Goal: Transaction & Acquisition: Purchase product/service

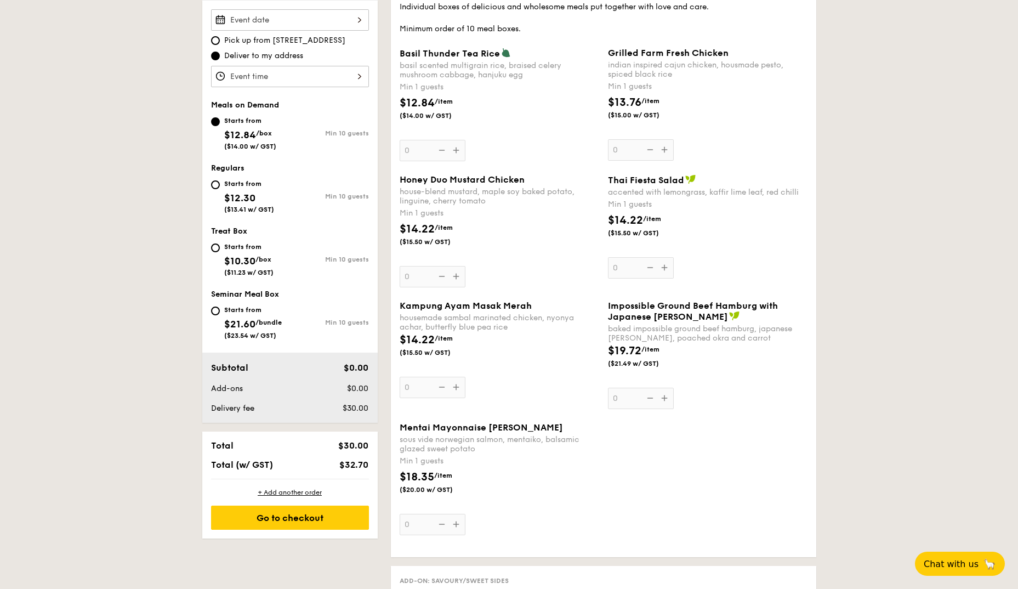
click at [786, 250] on div "$14.22 /item ($15.50 w/ GST)" at bounding box center [707, 231] width 208 height 38
click at [674, 257] on input "0" at bounding box center [641, 267] width 66 height 21
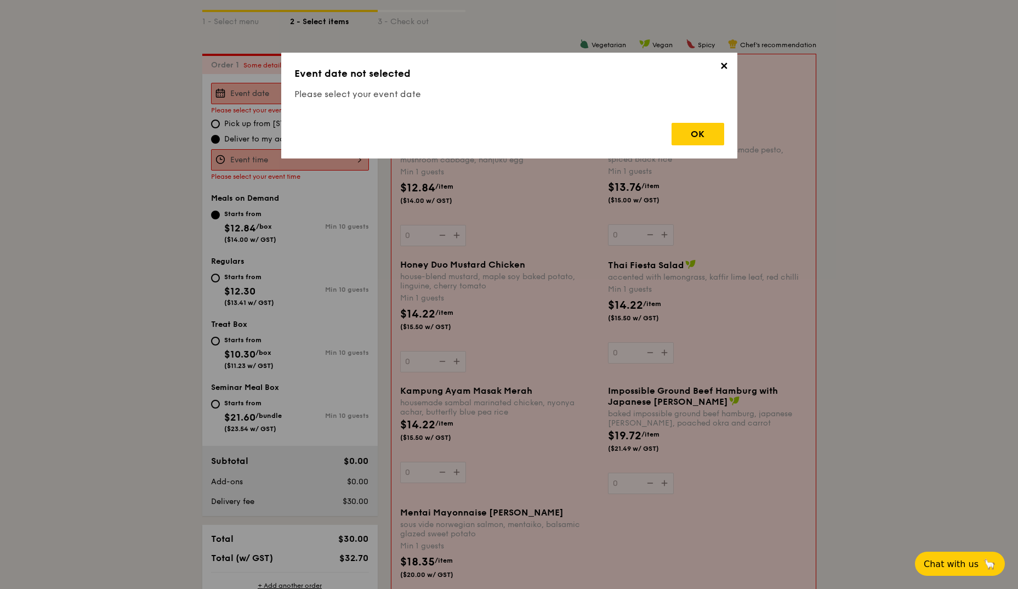
scroll to position [36, 0]
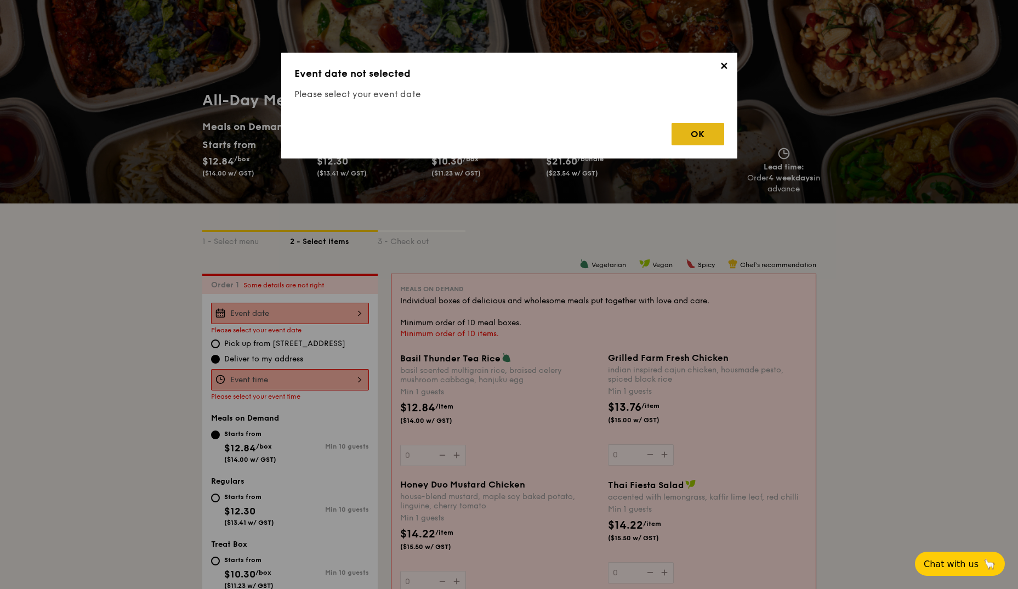
click at [709, 136] on div "OK" at bounding box center [697, 134] width 53 height 22
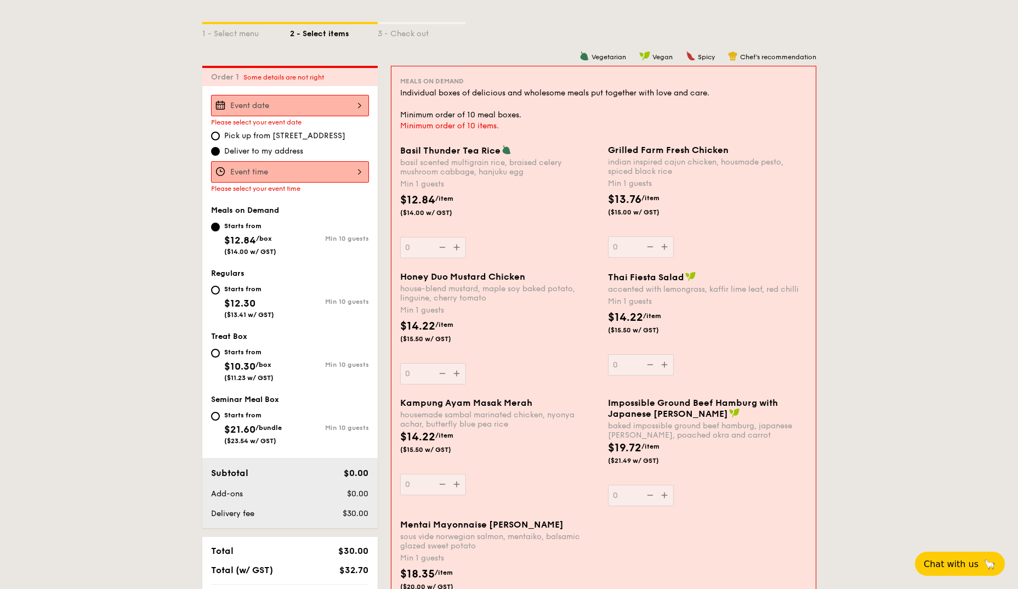
scroll to position [145, 0]
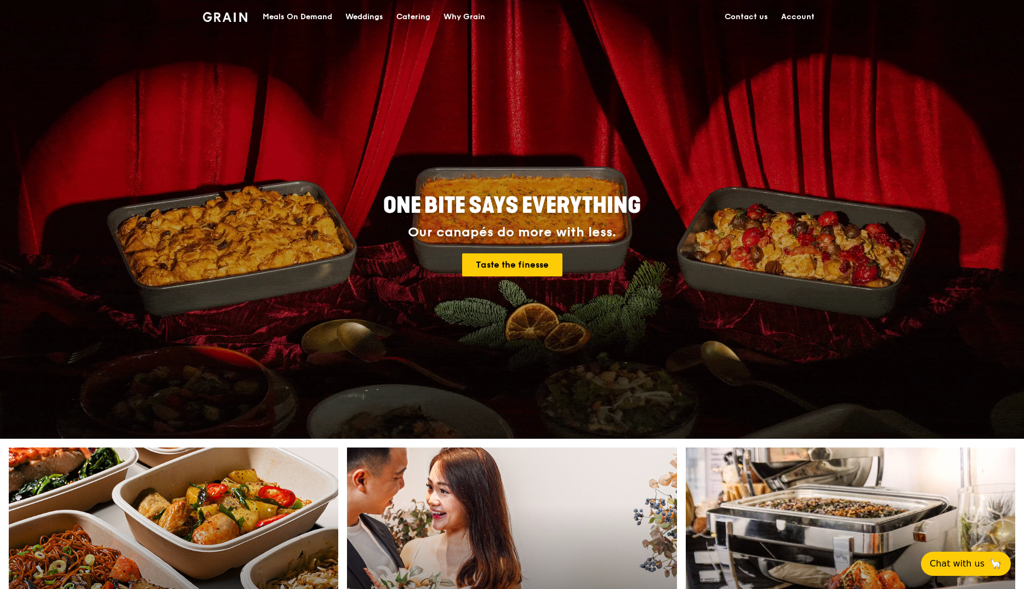
drag, startPoint x: 232, startPoint y: 236, endPoint x: 239, endPoint y: 238, distance: 7.3
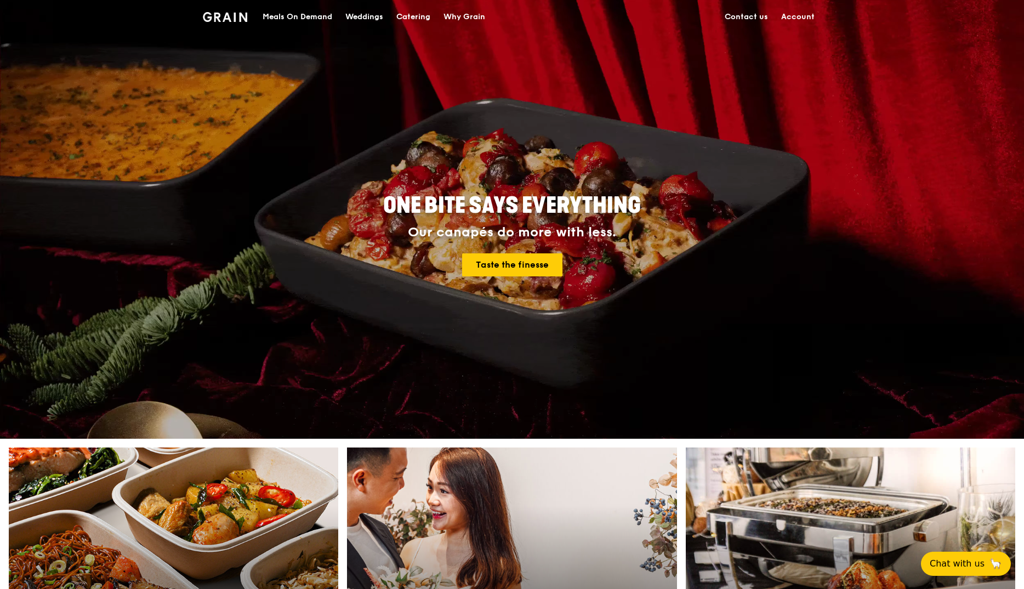
click at [237, 236] on div "ONE BITE SAYS EVERYTHING Our canapés do more with less. Taste the finesse" at bounding box center [512, 236] width 614 height 406
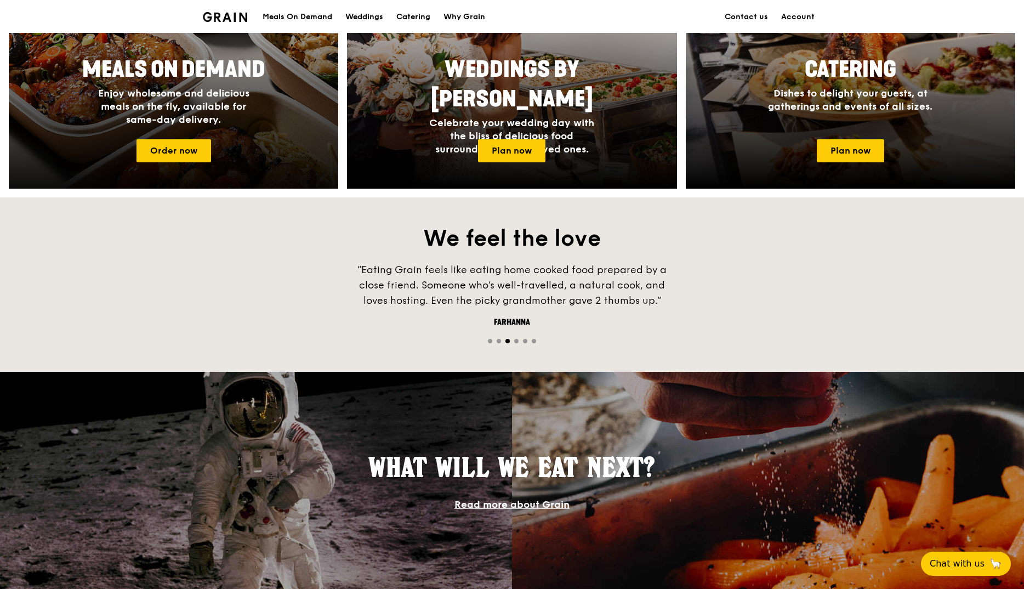
scroll to position [875, 0]
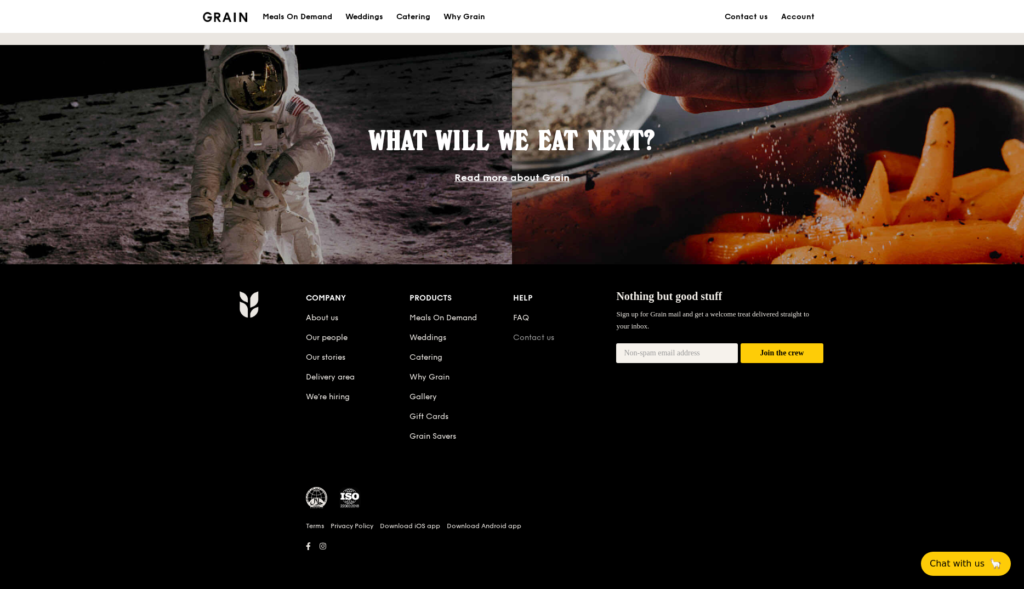
click at [540, 336] on link "Contact us" at bounding box center [533, 337] width 41 height 9
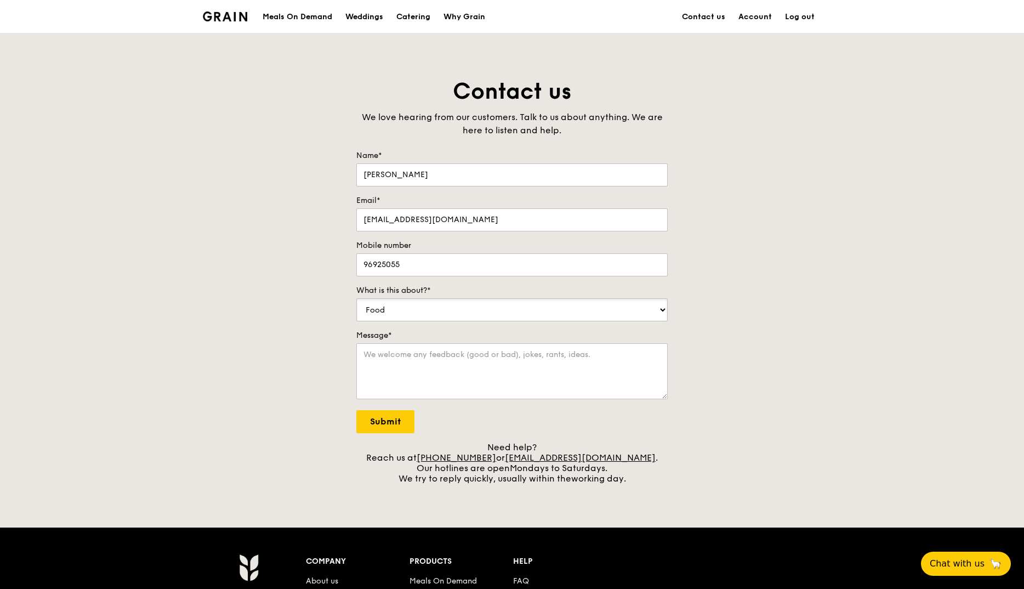
select select "Catering"
click at [395, 369] on textarea "Message*" at bounding box center [511, 371] width 311 height 56
click at [163, 275] on div "Contact us We love hearing from our customers. Talk to us about anything. We ar…" at bounding box center [512, 280] width 1024 height 407
click at [284, 9] on div "Meals On Demand" at bounding box center [297, 17] width 70 height 33
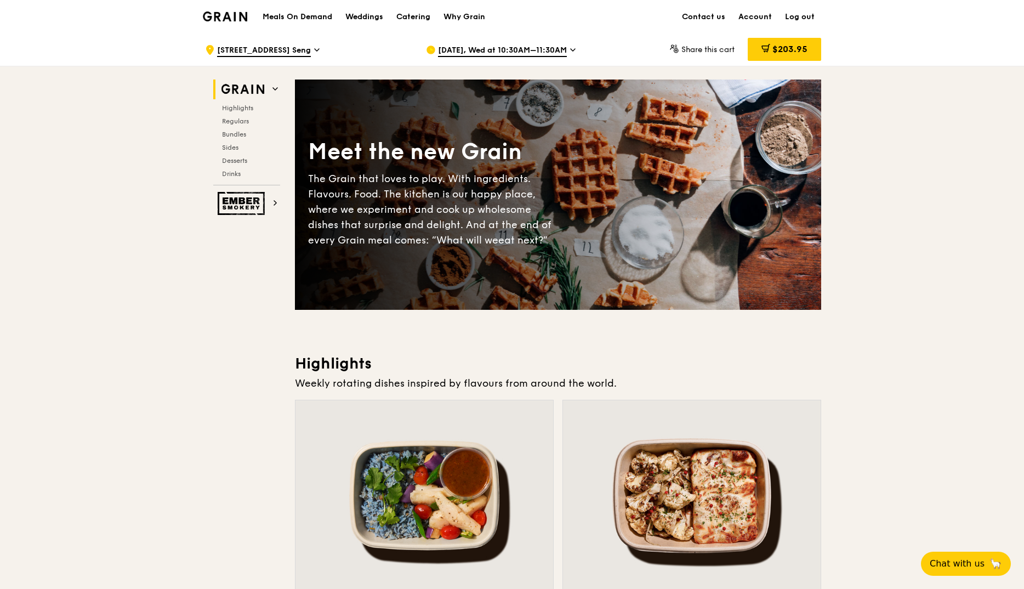
click at [455, 50] on span "Sep 24, Wed at 10:30AM–11:30AM" at bounding box center [502, 51] width 129 height 12
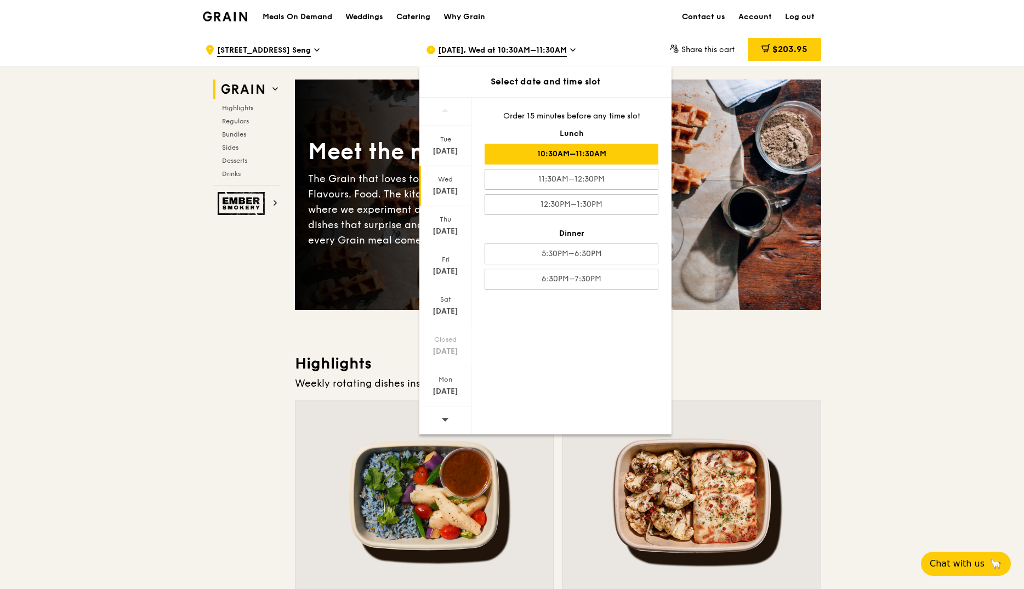
click at [449, 189] on div "Sep 17" at bounding box center [445, 191] width 49 height 11
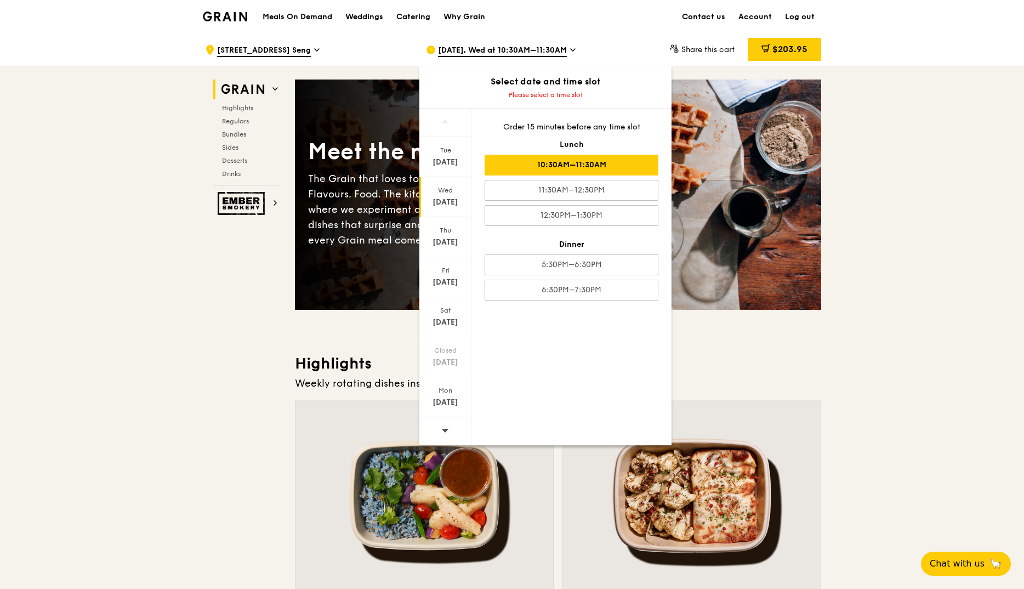
click at [526, 164] on div "10:30AM–11:30AM" at bounding box center [571, 165] width 174 height 21
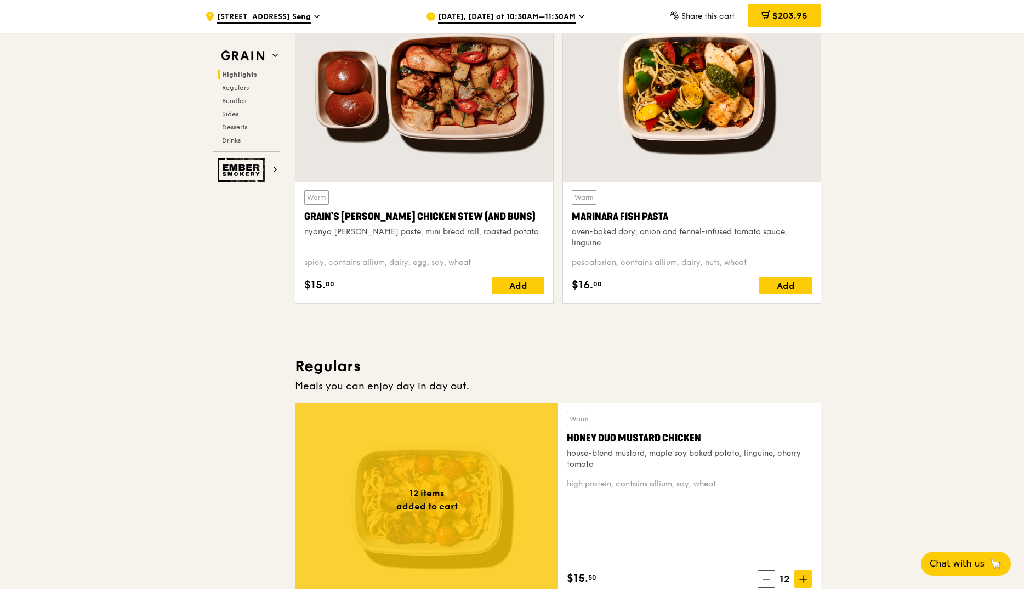
scroll to position [548, 0]
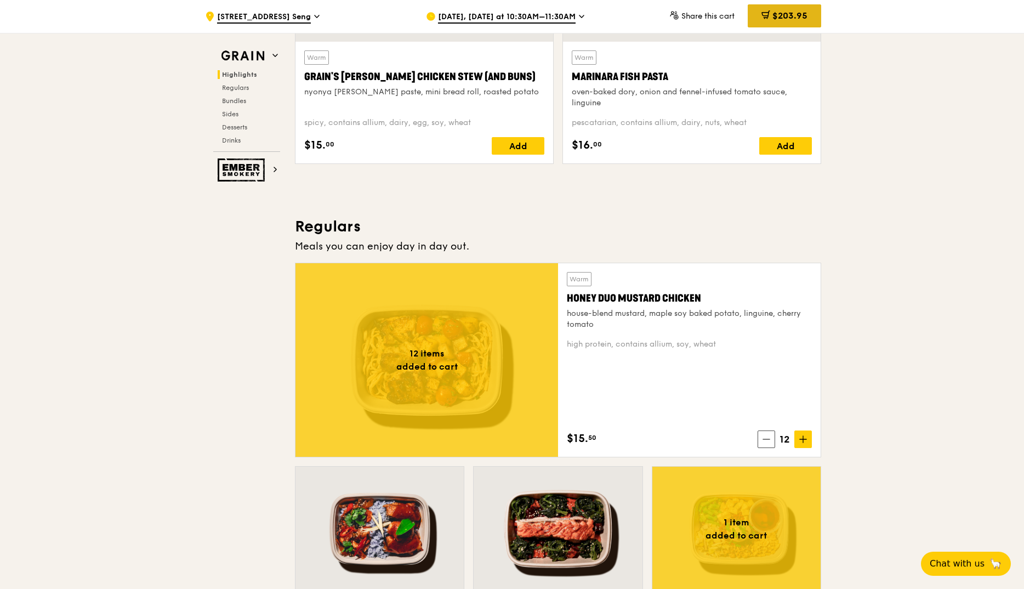
click at [790, 4] on div "$203.95" at bounding box center [783, 15] width 73 height 23
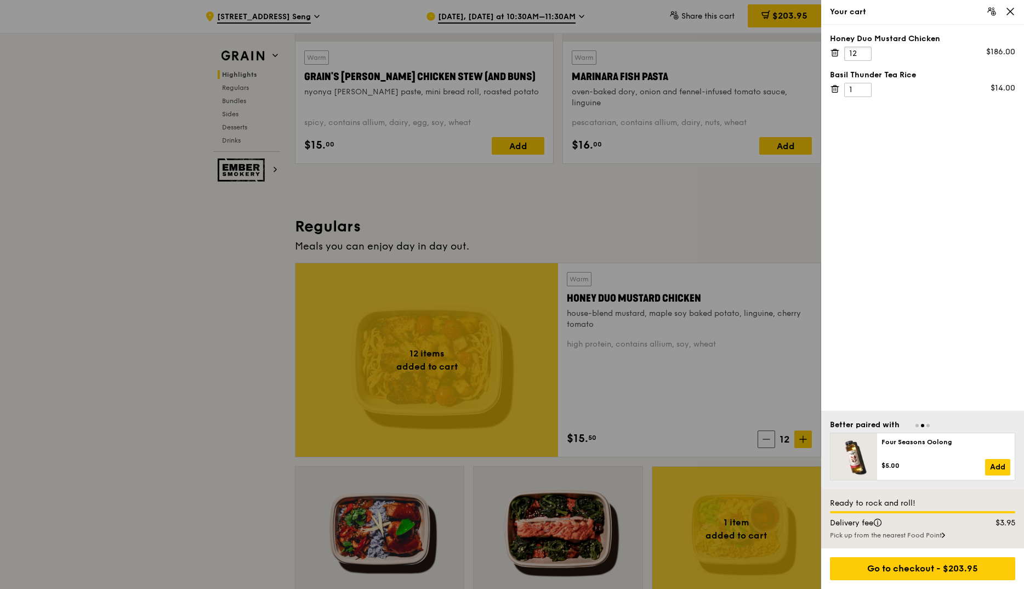
drag, startPoint x: 860, startPoint y: 55, endPoint x: 840, endPoint y: 46, distance: 22.1
click at [838, 45] on div "Honey Duo Mustard Chicken 12 $186.00" at bounding box center [922, 46] width 185 height 27
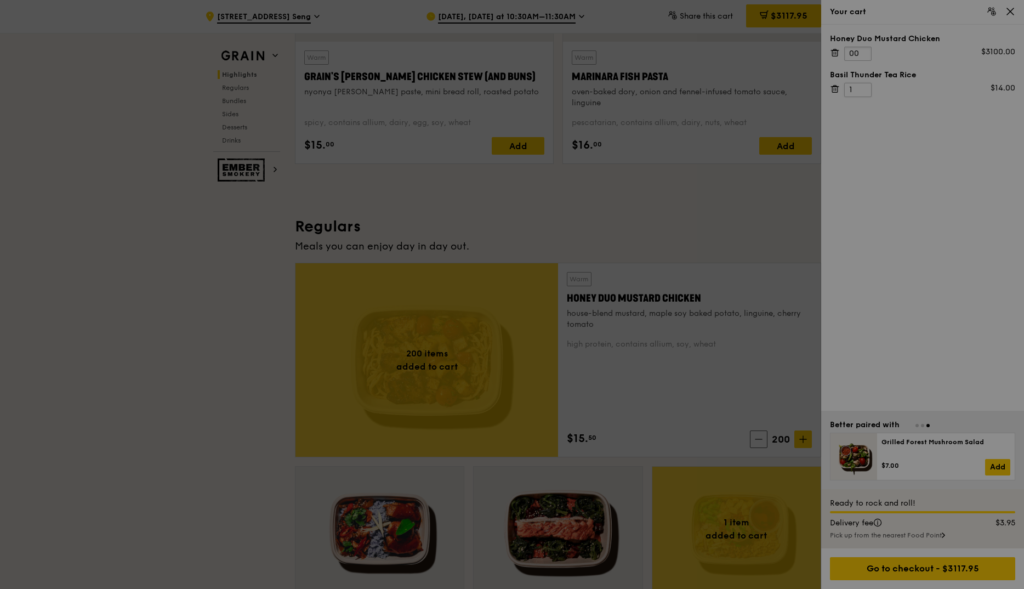
scroll to position [0, 0]
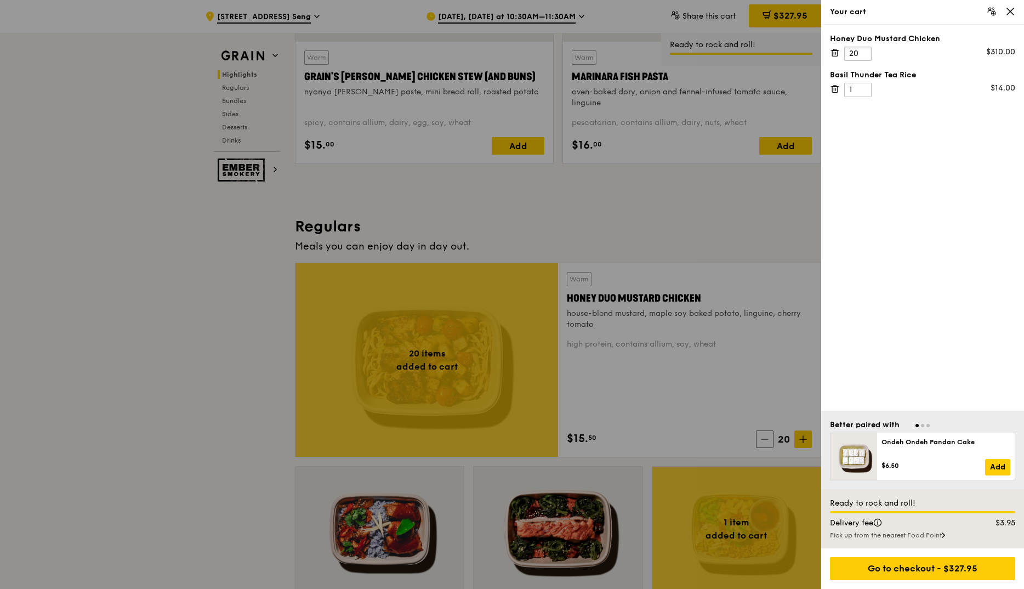
type input "20"
click at [837, 85] on icon at bounding box center [835, 89] width 10 height 10
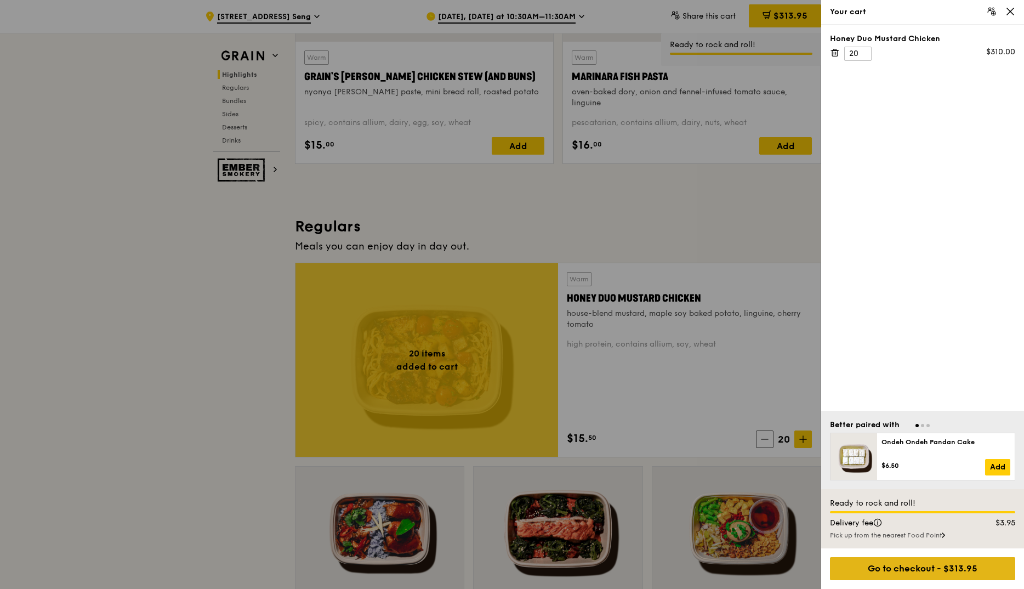
click at [847, 562] on div "Go to checkout - $313.95" at bounding box center [922, 568] width 185 height 23
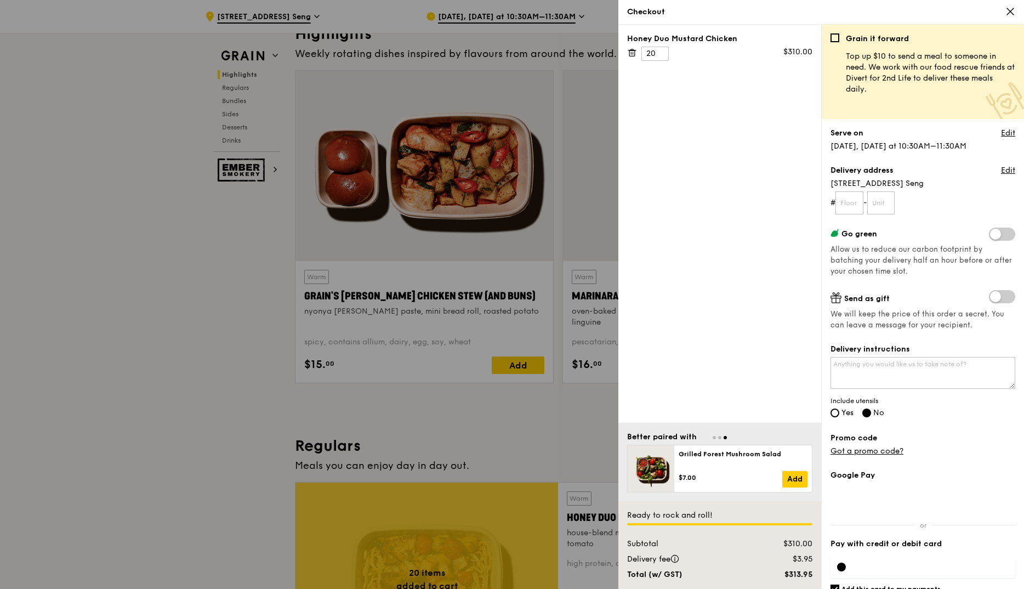
scroll to position [55, 0]
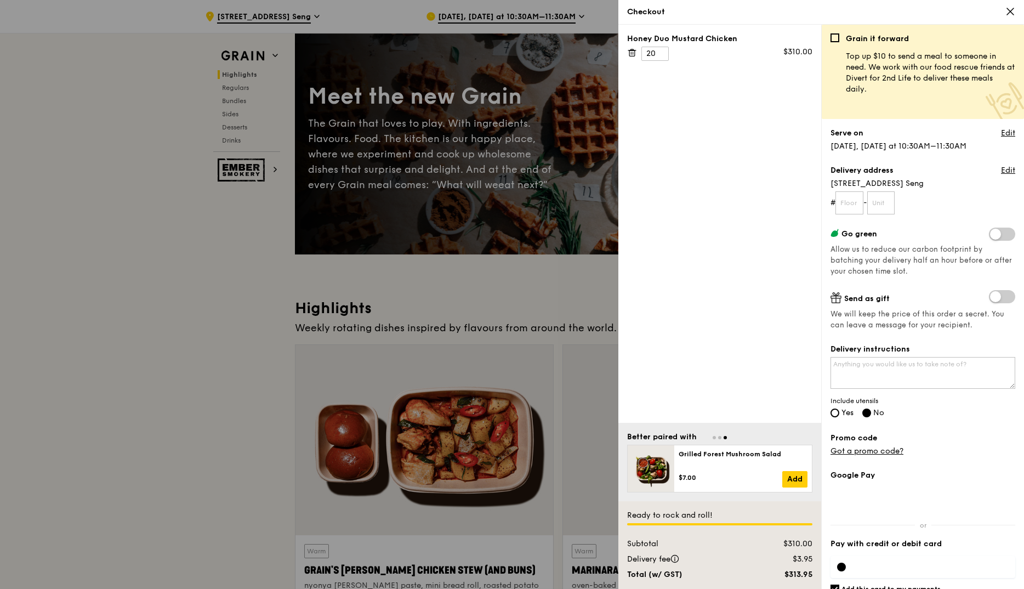
click at [1009, 12] on icon at bounding box center [1010, 12] width 10 height 10
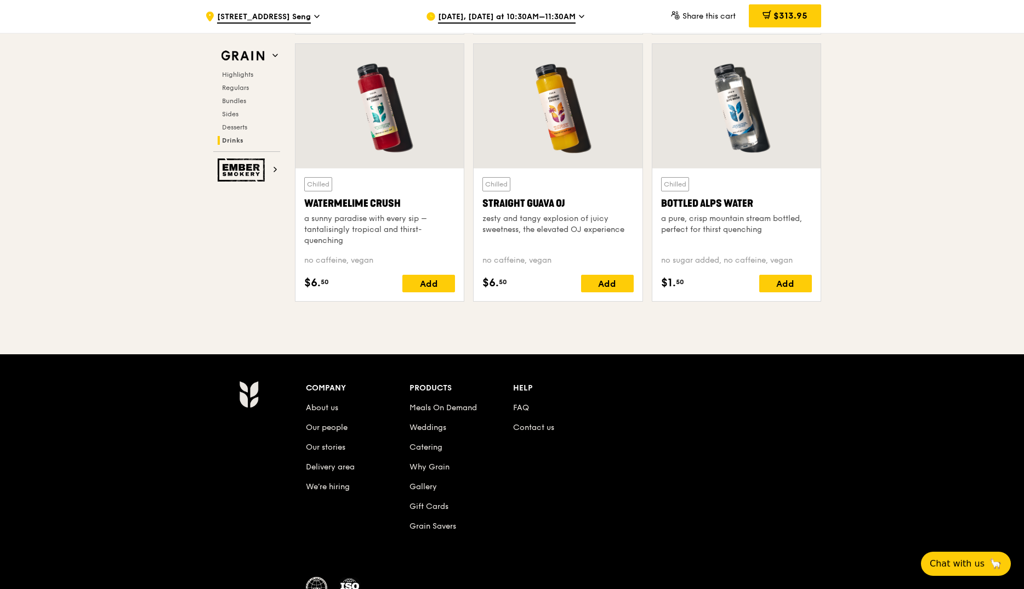
scroll to position [4440, 0]
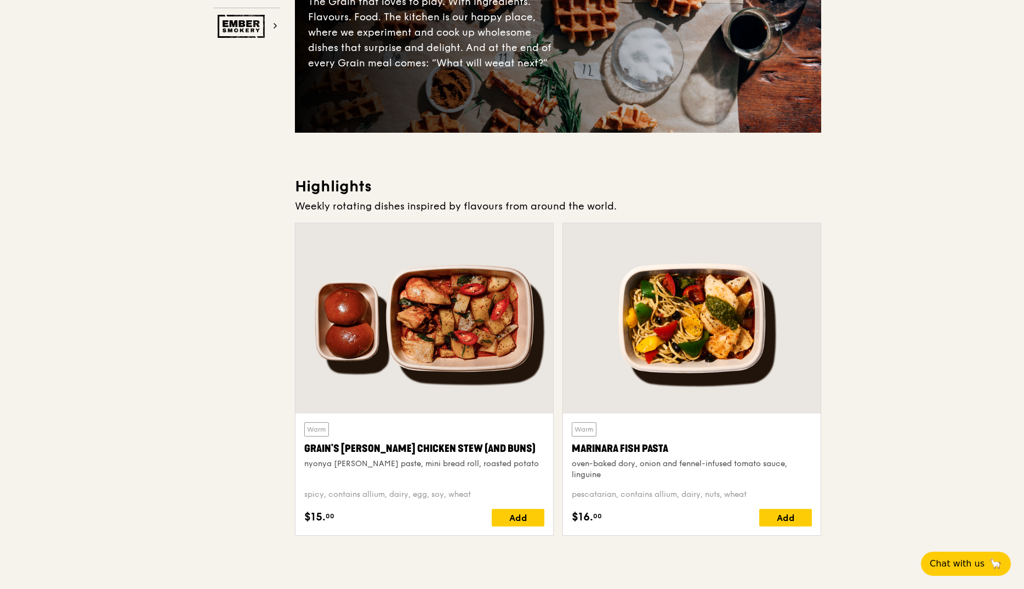
scroll to position [0, 0]
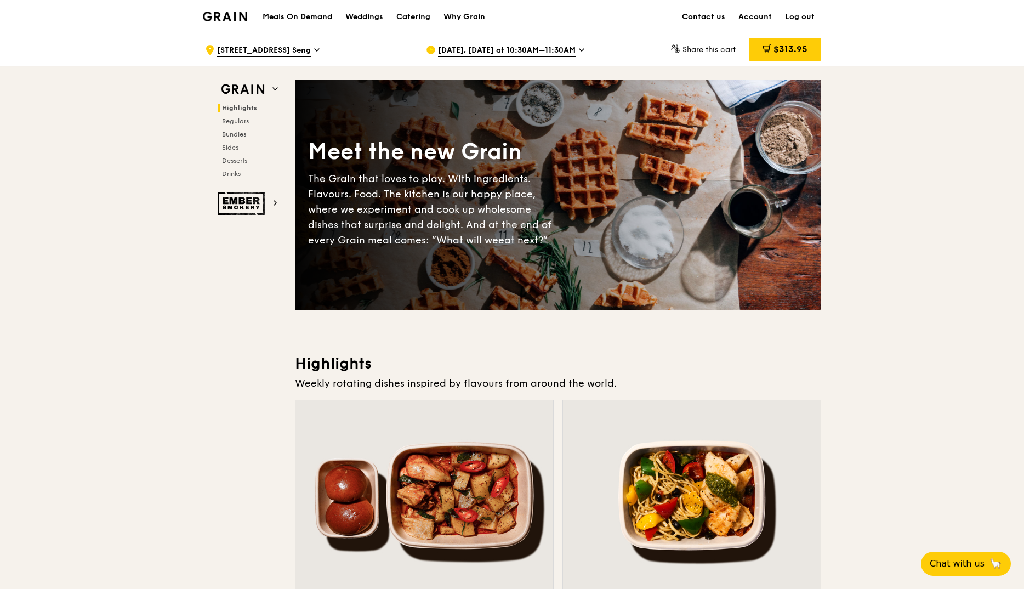
click at [295, 15] on h1 "Meals On Demand" at bounding box center [297, 17] width 70 height 11
click at [294, 13] on h1 "Meals On Demand" at bounding box center [297, 17] width 70 height 11
click at [296, 15] on h1 "Meals On Demand" at bounding box center [297, 17] width 70 height 11
click at [307, 17] on h1 "Meals On Demand" at bounding box center [297, 17] width 70 height 11
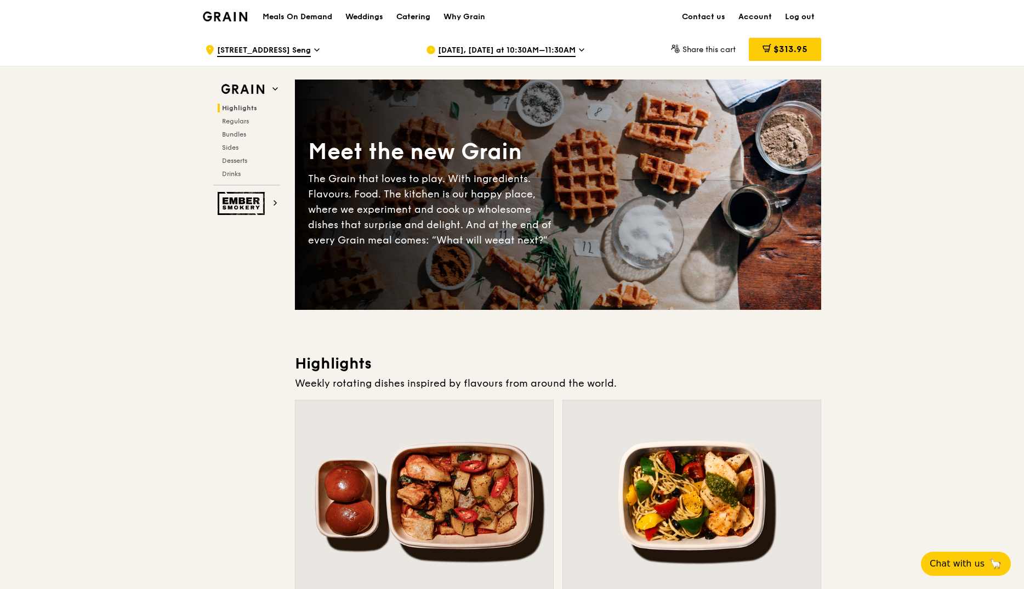
click at [416, 15] on div "Catering" at bounding box center [413, 17] width 34 height 33
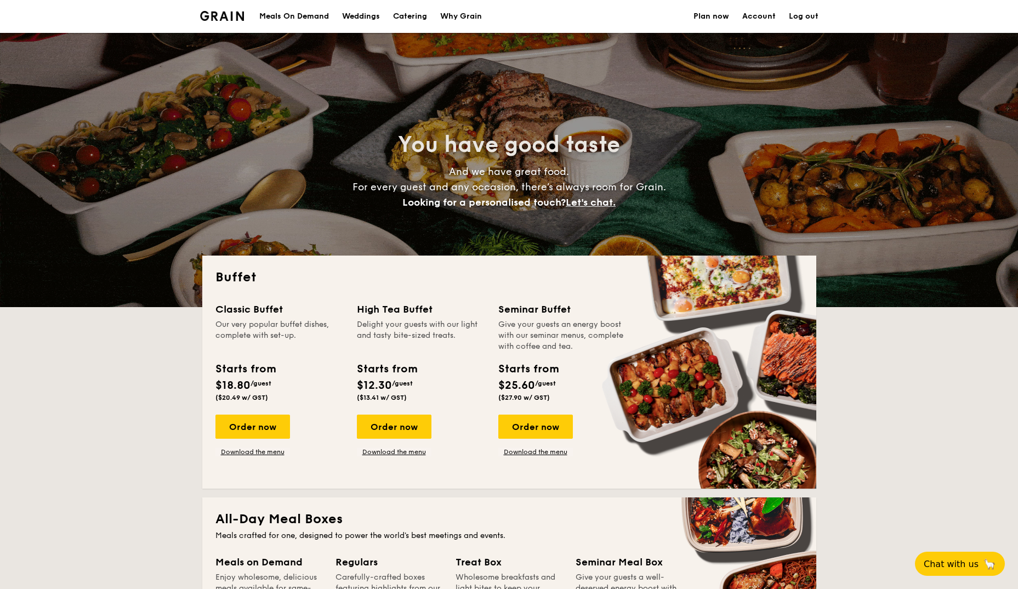
select select
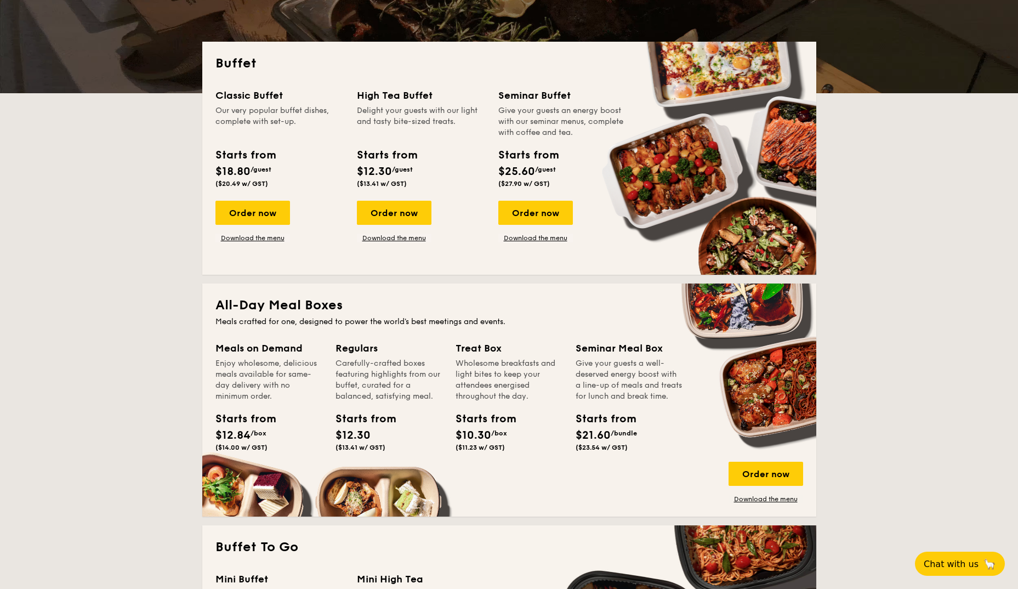
scroll to position [219, 0]
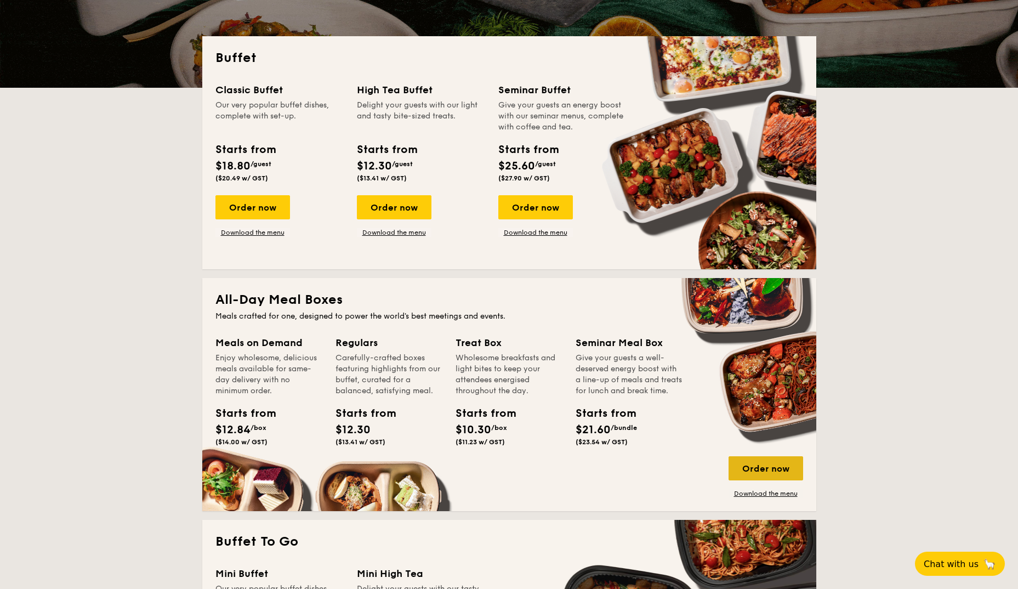
click at [740, 470] on div "Order now" at bounding box center [765, 468] width 75 height 24
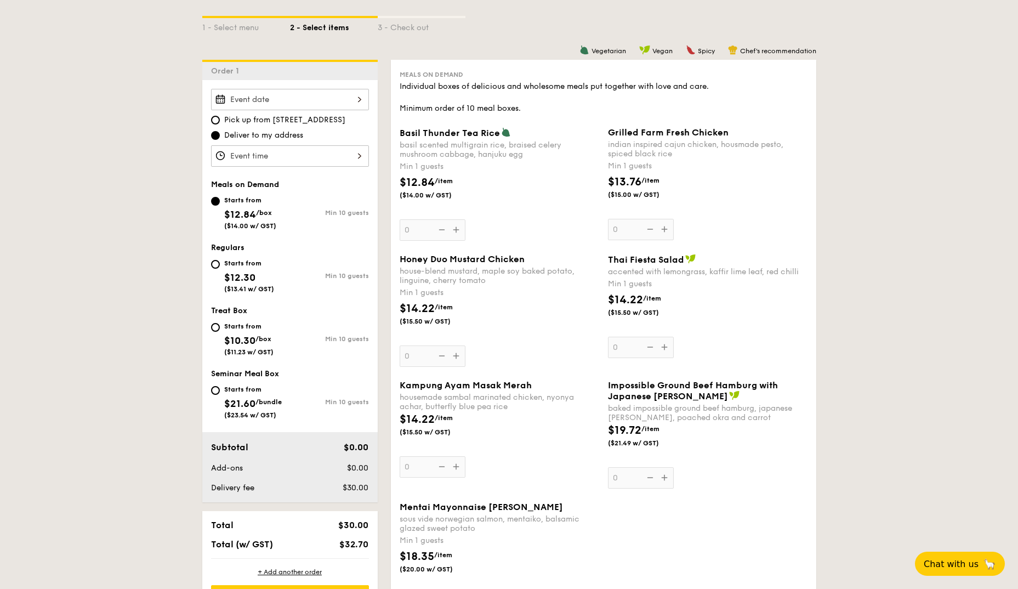
scroll to position [274, 0]
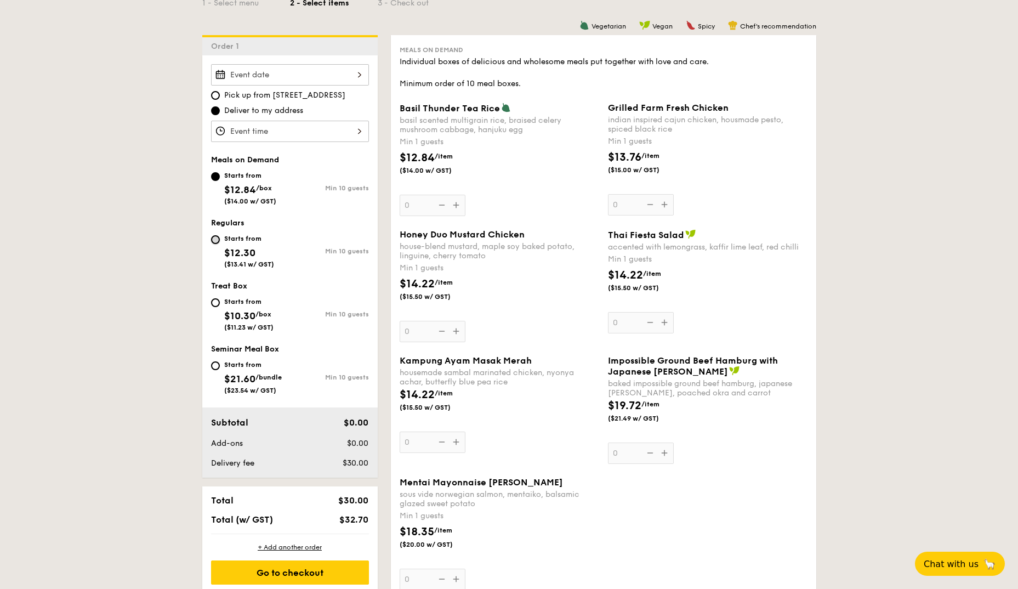
click at [219, 237] on input "Starts from $12.30 ($13.41 w/ GST) Min 10 guests" at bounding box center [215, 239] width 9 height 9
radio input "true"
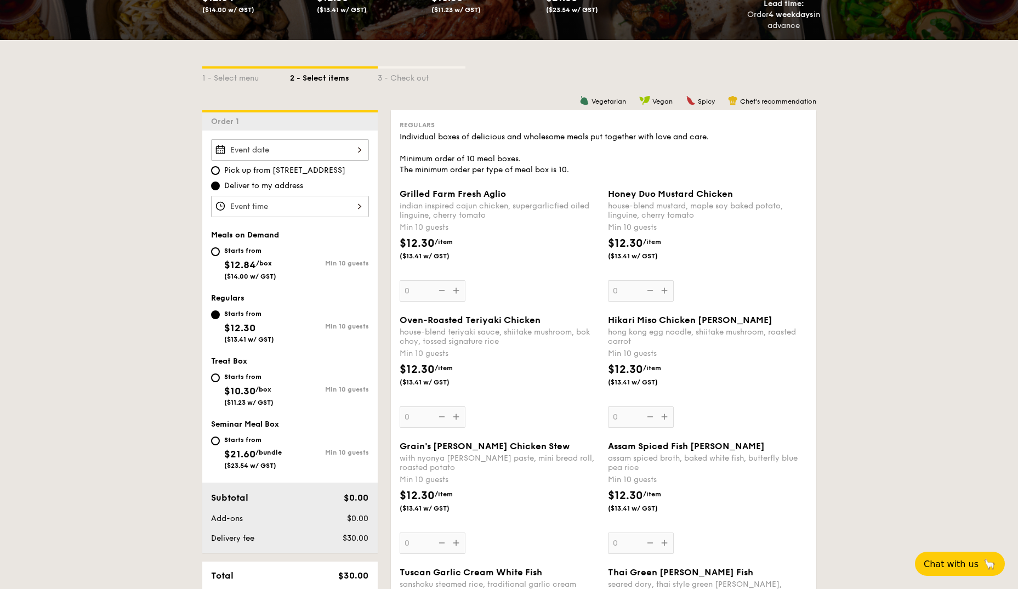
scroll to position [219, 0]
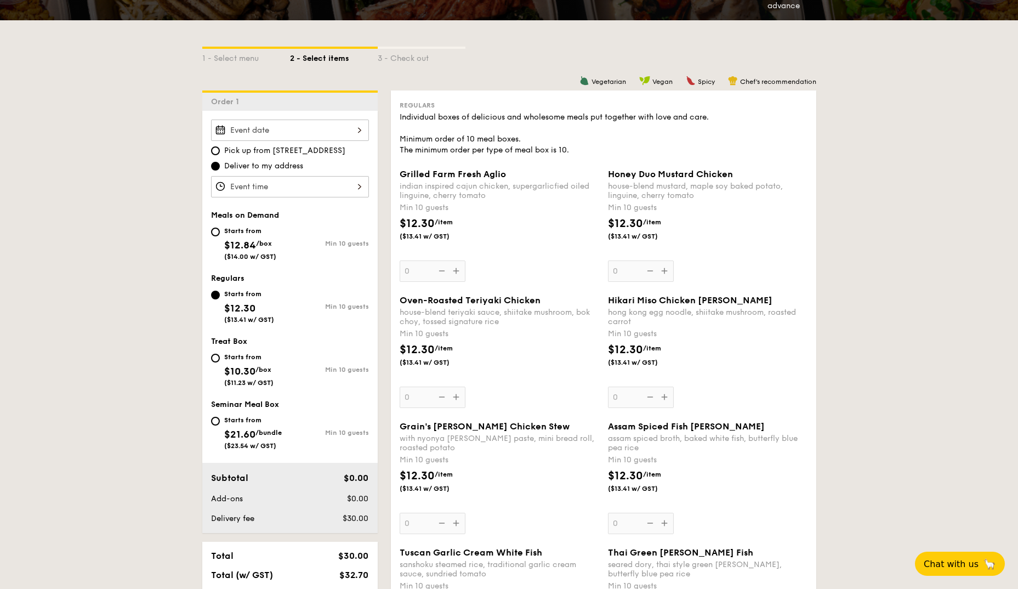
click at [625, 272] on div "Honey Duo Mustard Chicken house-blend mustard, maple soy baked potato, linguine…" at bounding box center [707, 225] width 199 height 113
click at [625, 272] on input "0" at bounding box center [641, 270] width 66 height 21
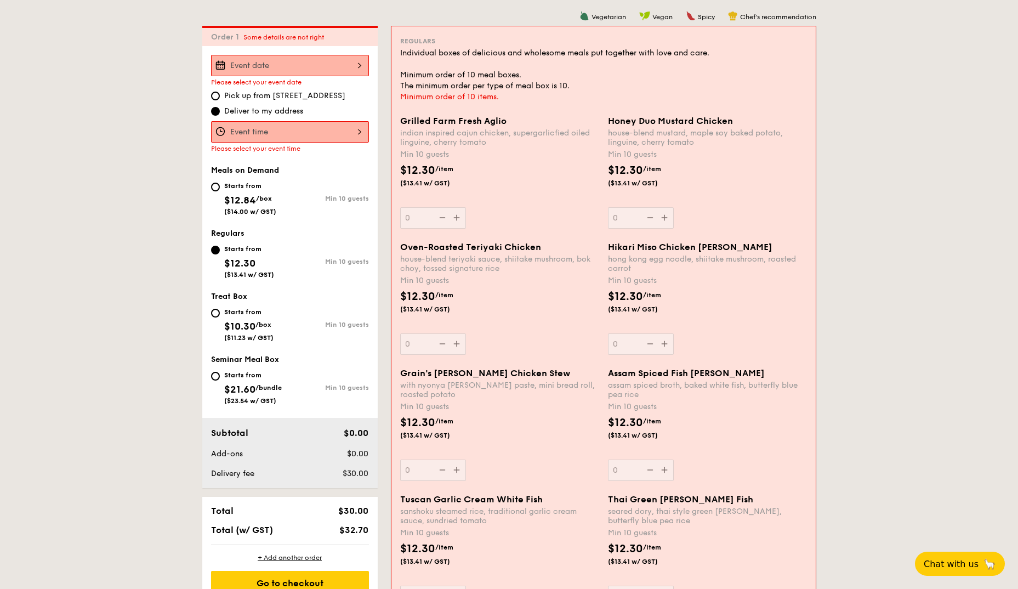
scroll to position [293, 0]
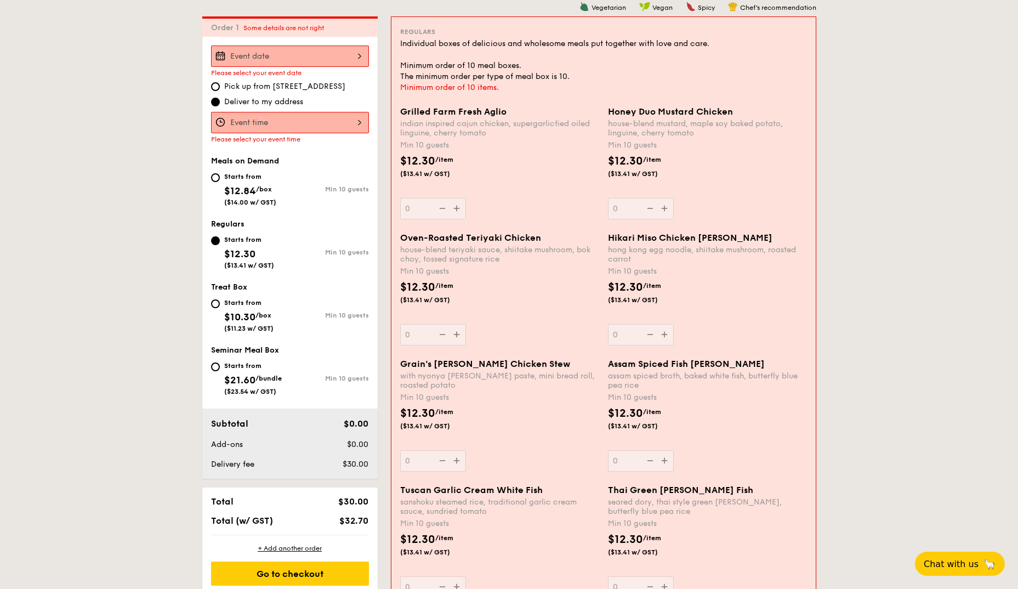
click at [258, 59] on input "Grilled Farm Fresh Aglio indian inspired cajun chicken, supergarlicfied oiled l…" at bounding box center [290, 55] width 158 height 21
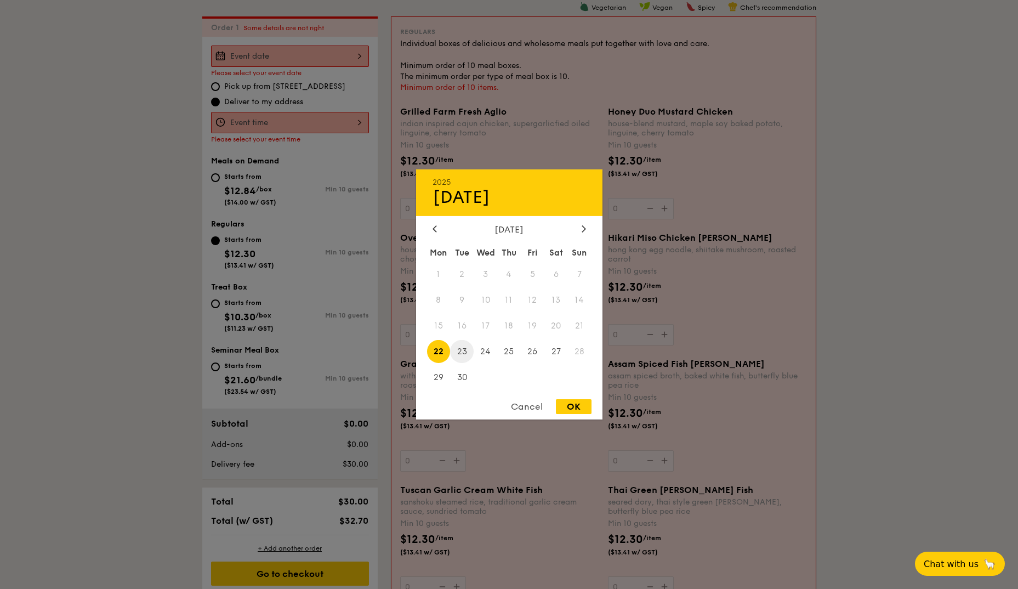
click at [462, 351] on span "23" at bounding box center [462, 351] width 24 height 24
click at [569, 404] on div "OK" at bounding box center [574, 406] width 36 height 15
type input "[DATE]"
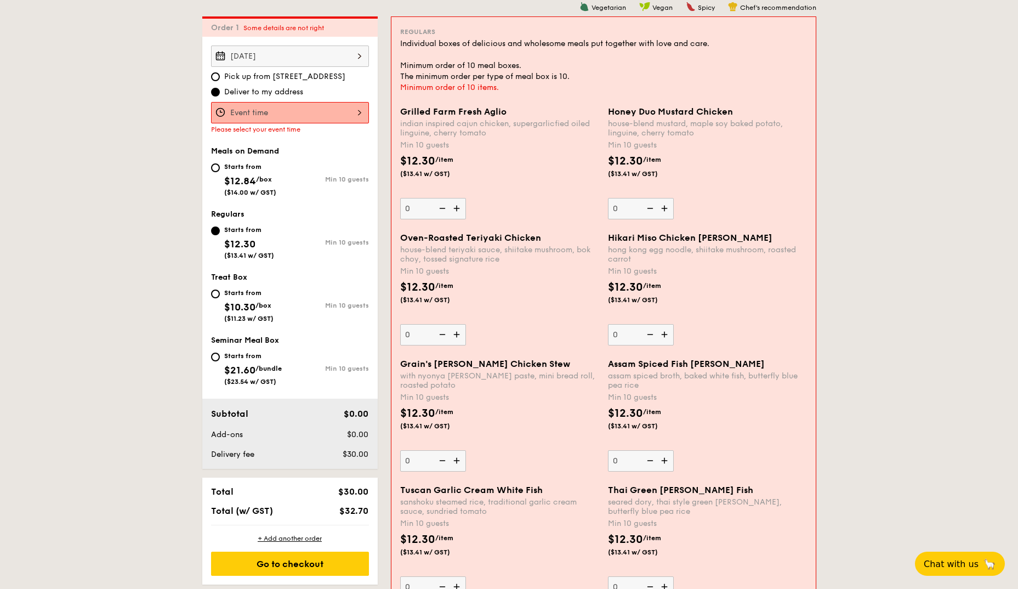
click at [296, 103] on input "Grilled Farm Fresh Aglio indian inspired cajun chicken, supergarlicfied oiled l…" at bounding box center [290, 112] width 158 height 21
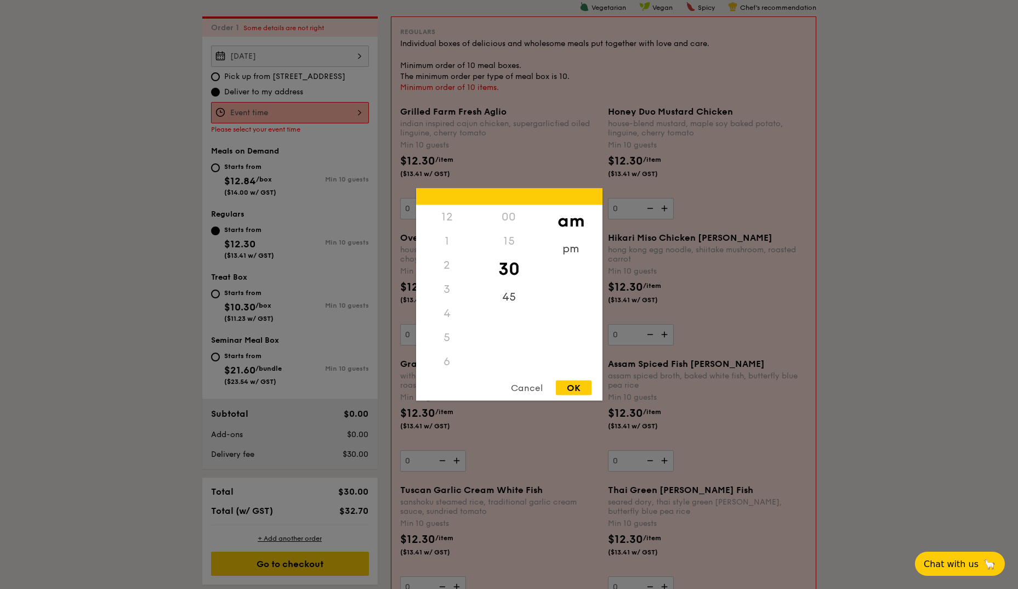
scroll to position [121, 0]
click at [506, 296] on div "45" at bounding box center [509, 301] width 62 height 32
click at [583, 389] on div "OK" at bounding box center [574, 387] width 36 height 15
type input "10:45AM"
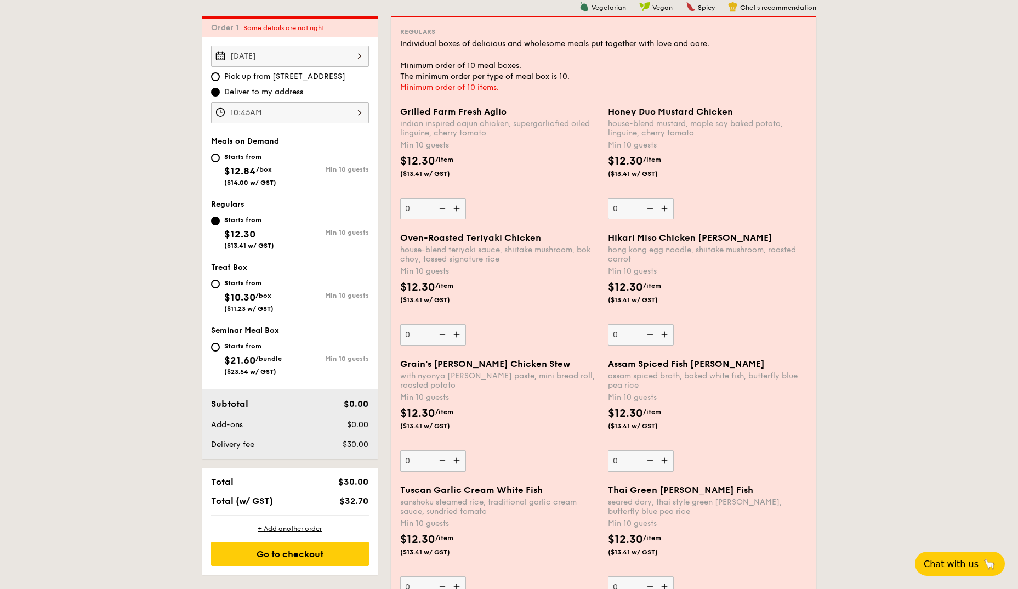
click at [621, 212] on input "0" at bounding box center [641, 208] width 66 height 21
type input "10"
click at [558, 186] on div "Grilled Farm Fresh Aglio indian inspired cajun chicken, supergarlicfied oiled l…" at bounding box center [499, 162] width 199 height 113
click at [466, 198] on input "0" at bounding box center [433, 208] width 66 height 21
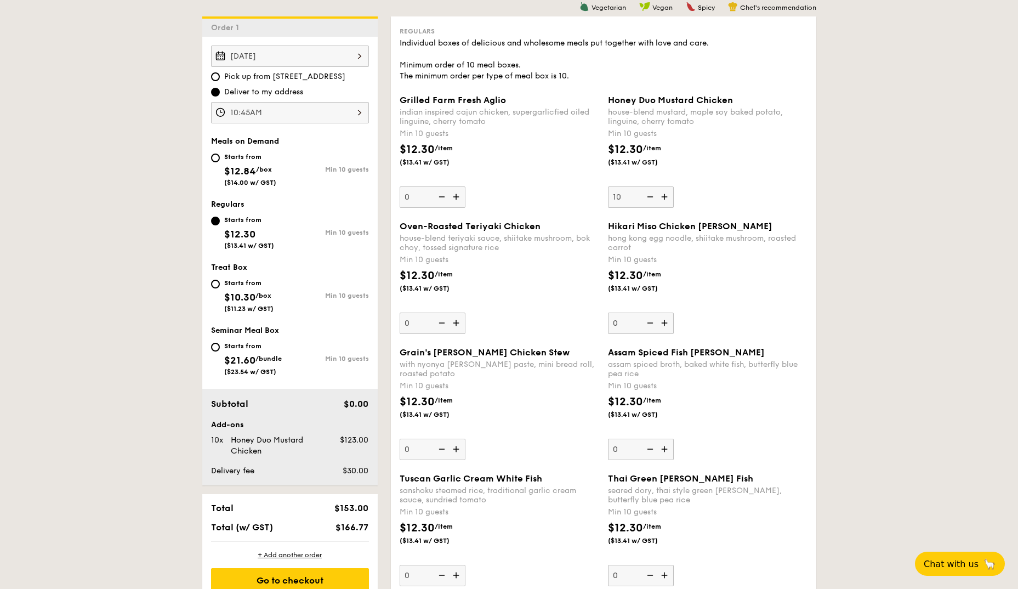
click at [410, 458] on input "0" at bounding box center [432, 448] width 66 height 21
click at [535, 431] on div "$12.30 /item ($13.41 w/ GST)" at bounding box center [499, 412] width 208 height 38
click at [465, 438] on input "0" at bounding box center [432, 448] width 66 height 21
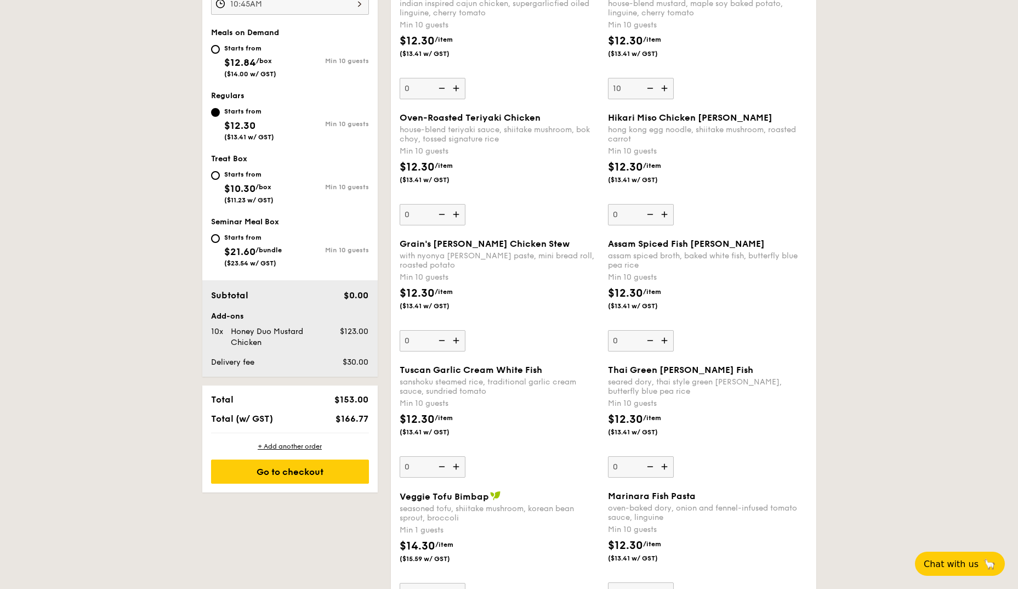
scroll to position [402, 0]
click at [420, 465] on input "0" at bounding box center [432, 465] width 66 height 21
type input "10"
click at [556, 443] on div "$12.30 /item ($13.41 w/ GST)" at bounding box center [499, 429] width 208 height 38
click at [465, 455] on input "10" at bounding box center [432, 465] width 66 height 21
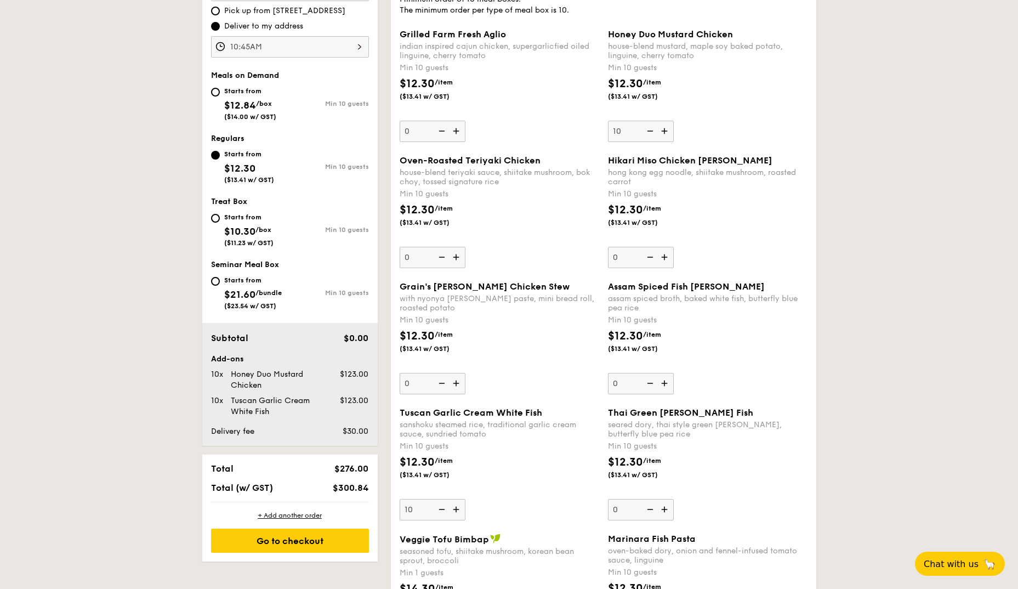
scroll to position [347, 0]
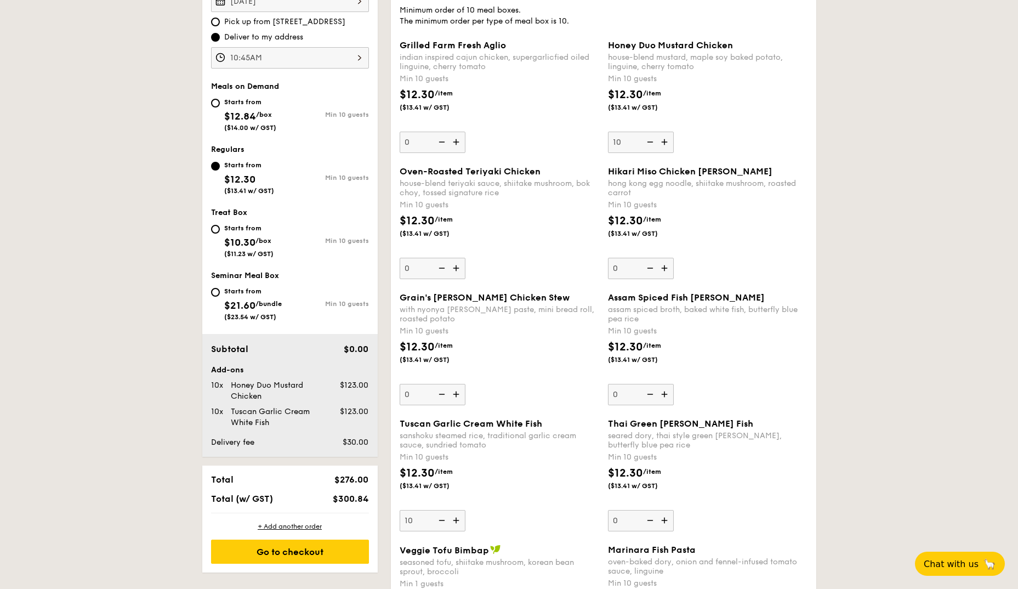
click at [541, 529] on div "Tuscan Garlic Cream White Fish sanshoku steamed rice, traditional garlic cream …" at bounding box center [498, 474] width 199 height 113
click at [465, 529] on input "10" at bounding box center [432, 520] width 66 height 21
click at [568, 464] on div "Tuscan Garlic Cream White Fish sanshoku steamed rice, traditional garlic cream …" at bounding box center [498, 474] width 199 height 113
click at [465, 510] on input "10" at bounding box center [432, 520] width 66 height 21
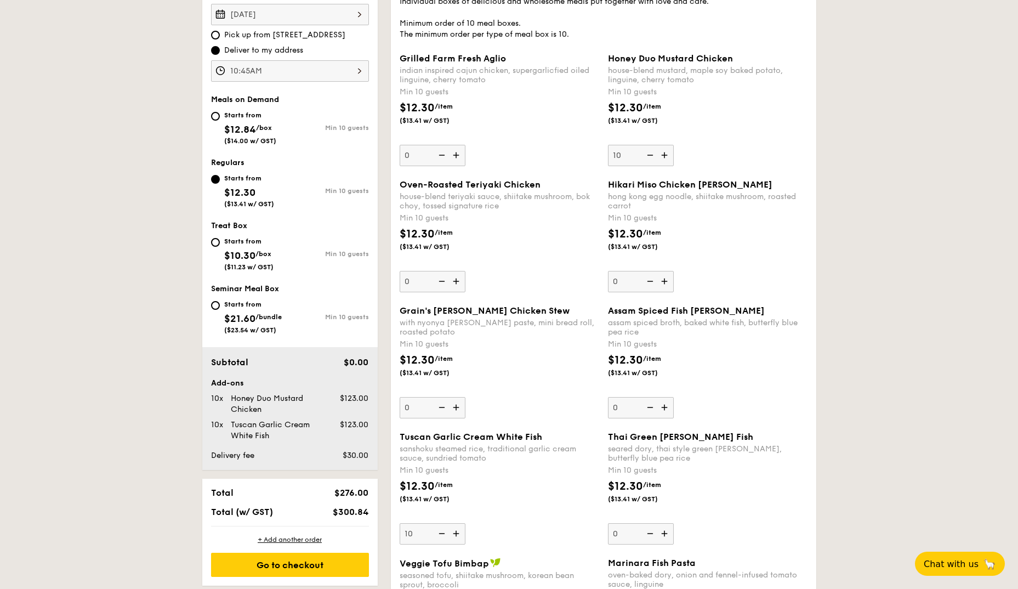
scroll to position [293, 0]
